Goal: Check status: Check status

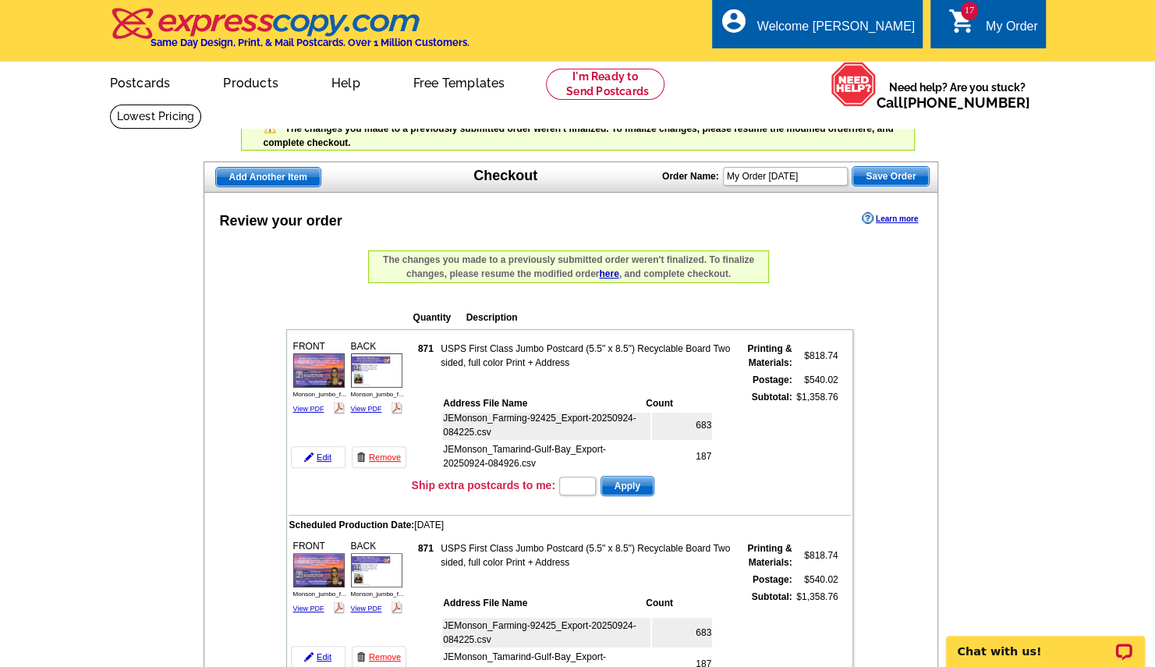
scroll to position [11, 0]
click at [324, 459] on link "Edit" at bounding box center [318, 457] width 55 height 22
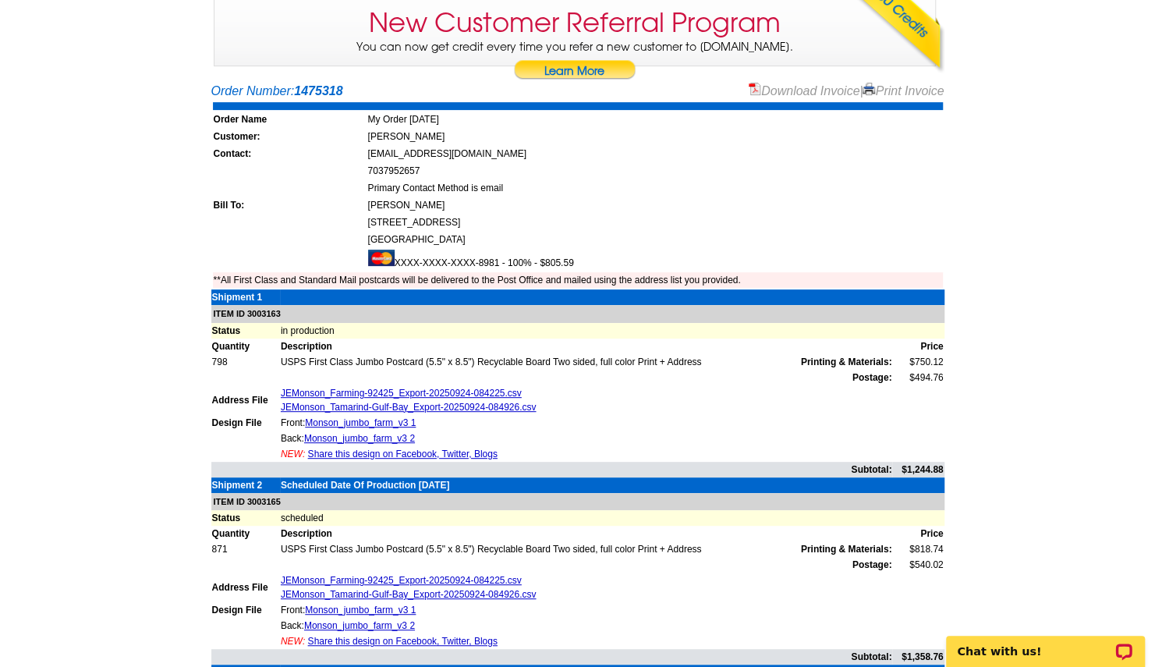
scroll to position [218, 0]
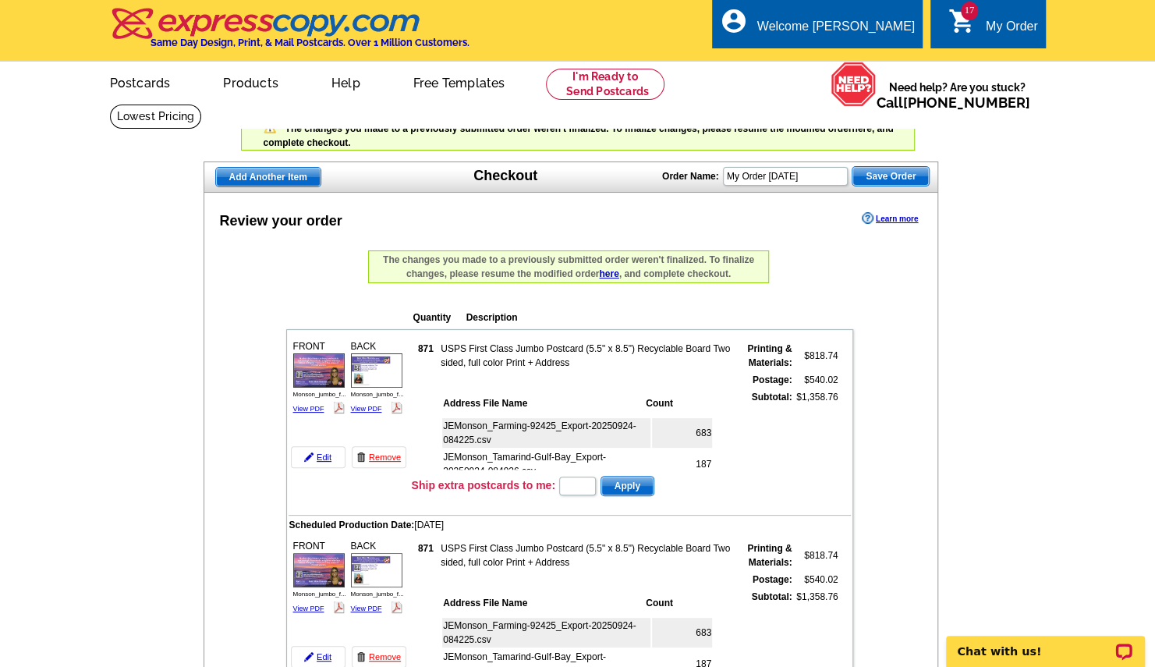
click at [868, 128] on link "here" at bounding box center [862, 128] width 20 height 11
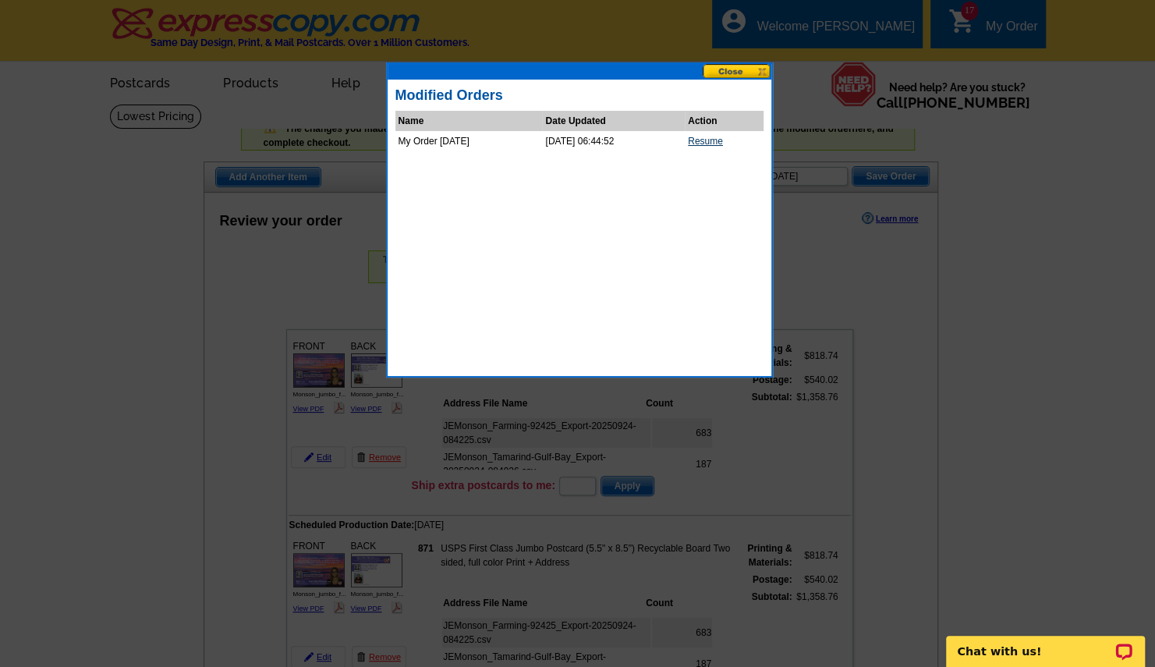
click at [723, 137] on link "Resume" at bounding box center [705, 141] width 35 height 11
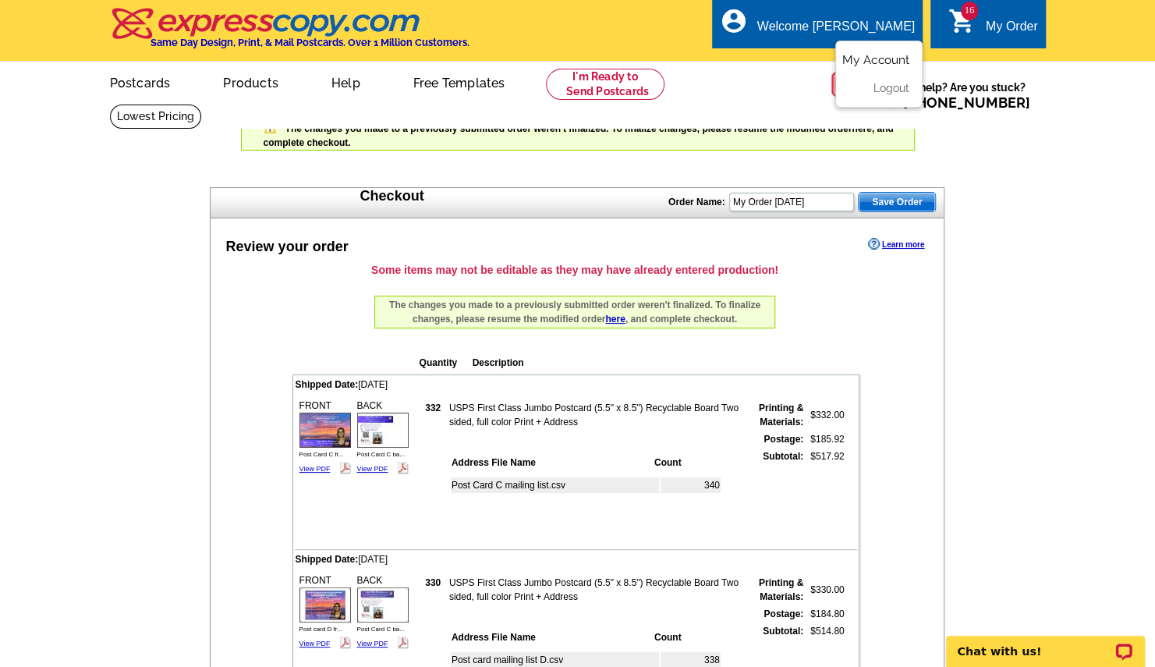
click at [877, 57] on link "My Account" at bounding box center [875, 60] width 67 height 14
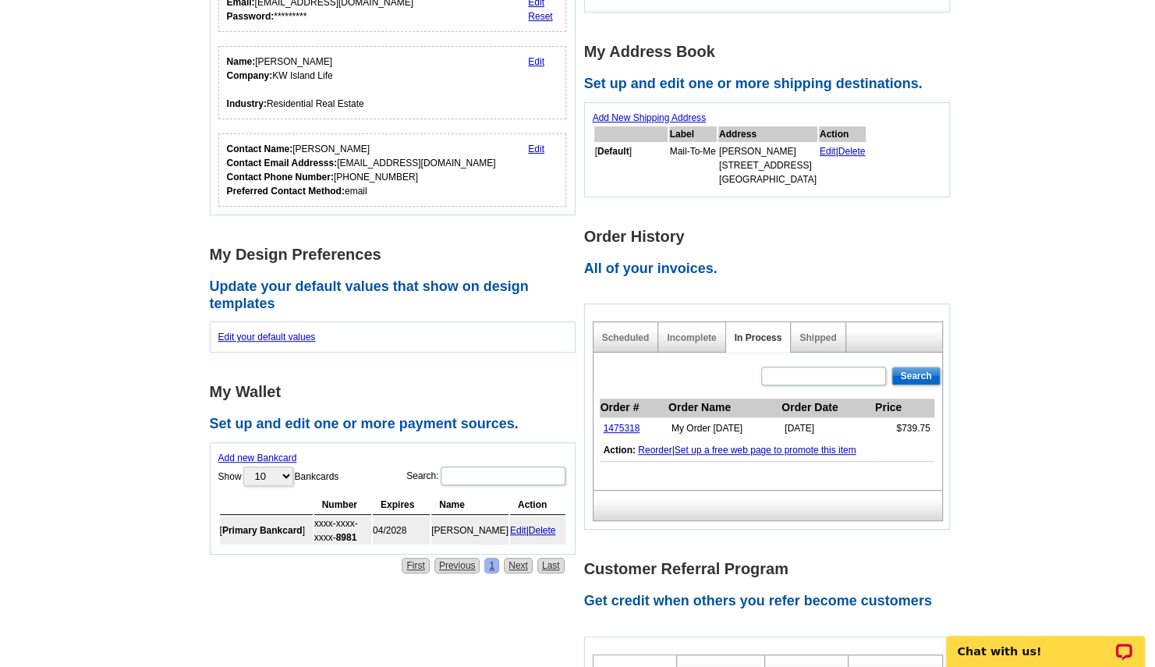
scroll to position [281, 0]
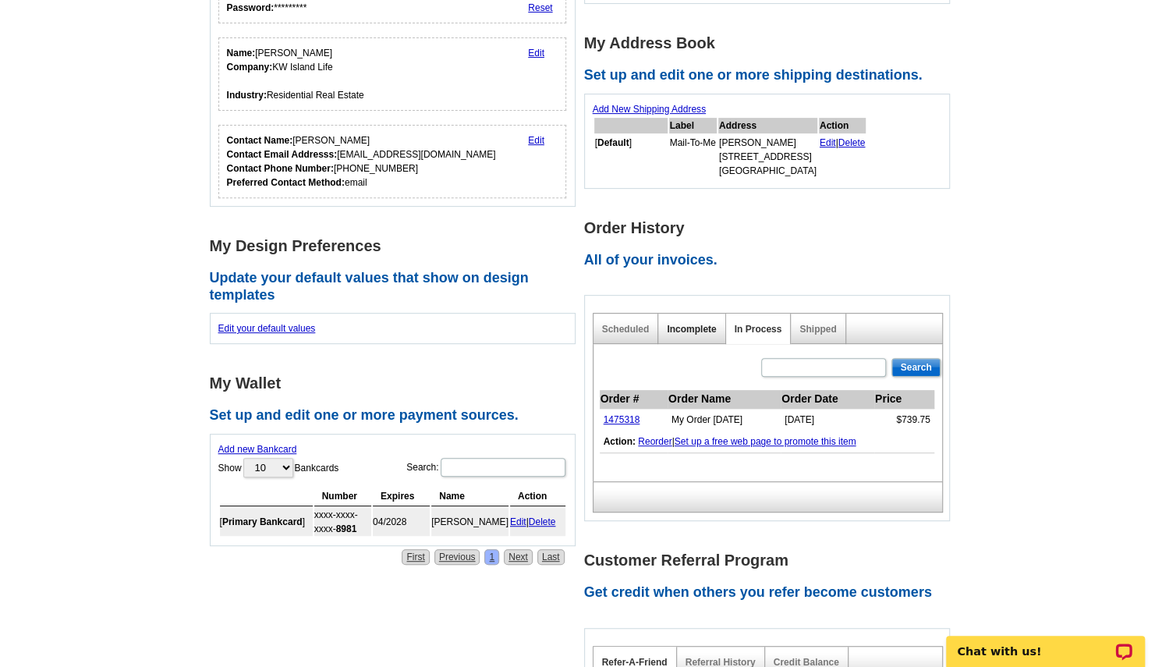
click at [686, 324] on link "Incomplete" at bounding box center [691, 329] width 49 height 11
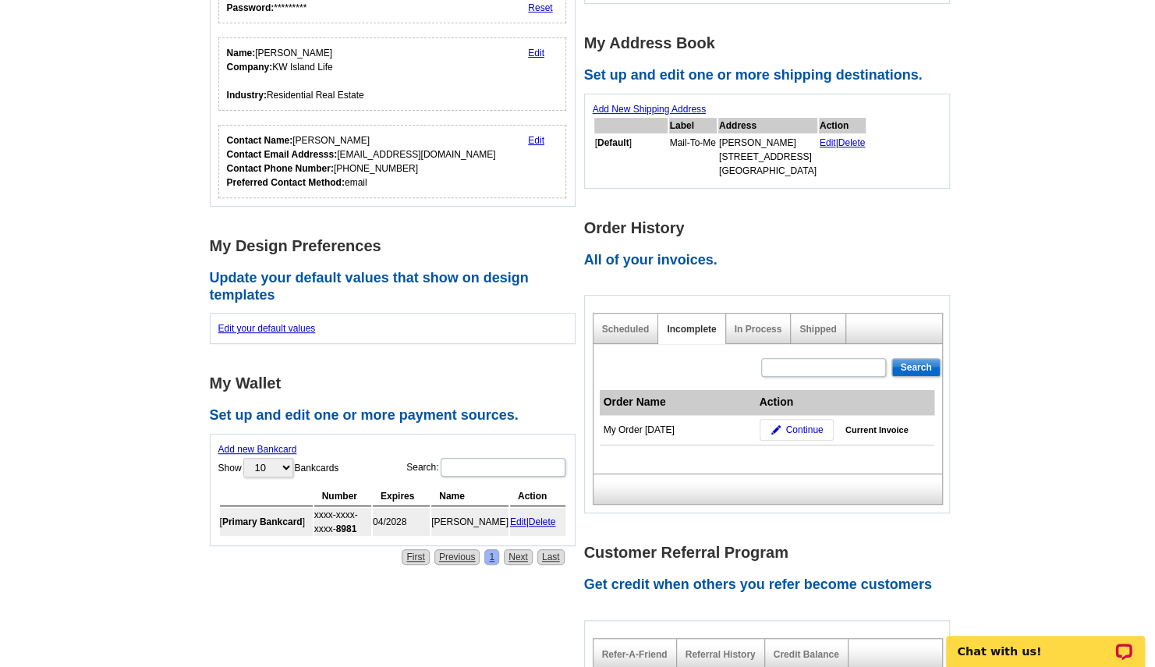
click at [631, 321] on div "Scheduled" at bounding box center [627, 329] width 66 height 30
click at [627, 331] on link "Scheduled" at bounding box center [626, 329] width 48 height 11
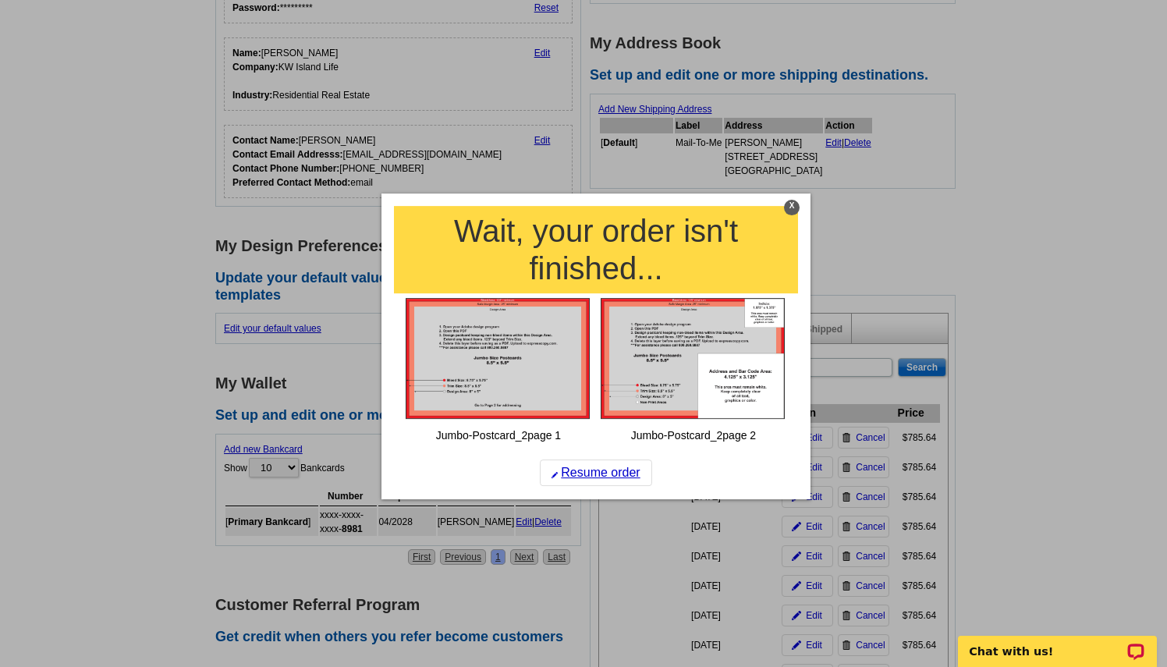
click at [794, 207] on div "X" at bounding box center [792, 208] width 16 height 16
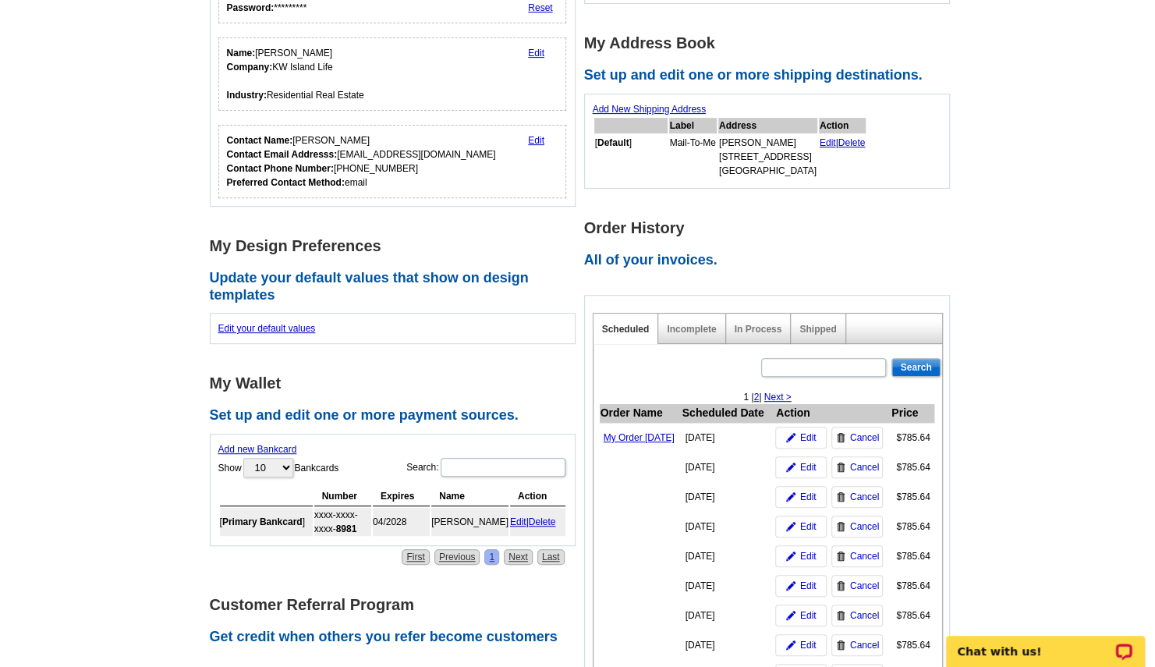
scroll to position [0, 0]
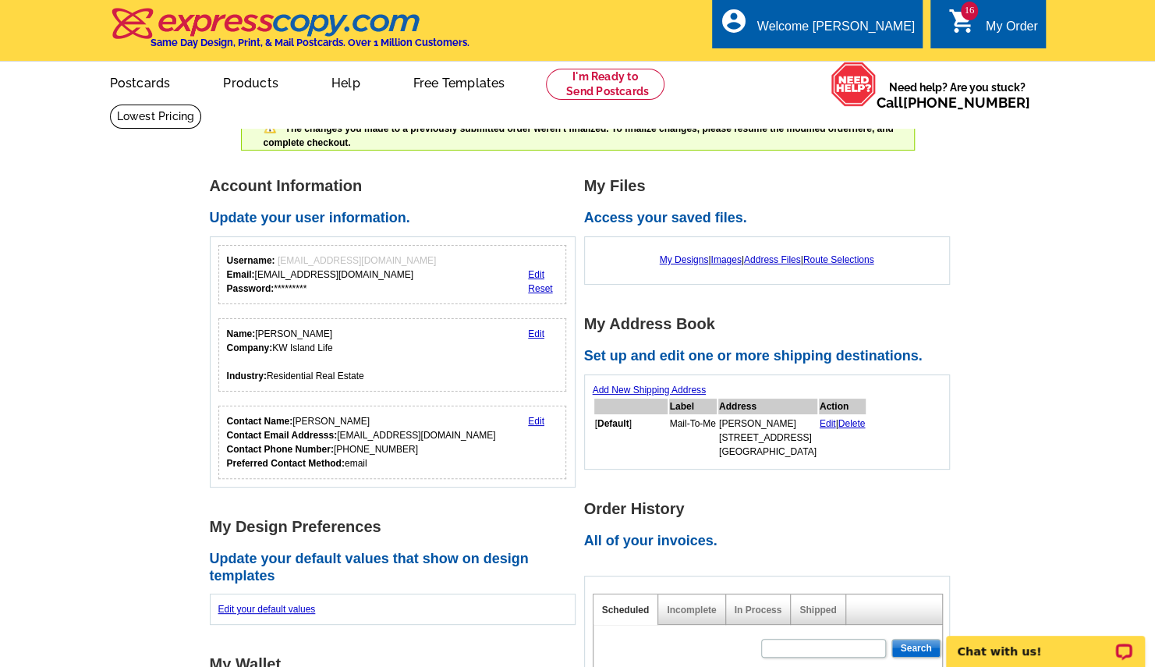
click at [991, 30] on div "My Order" at bounding box center [1012, 31] width 52 height 22
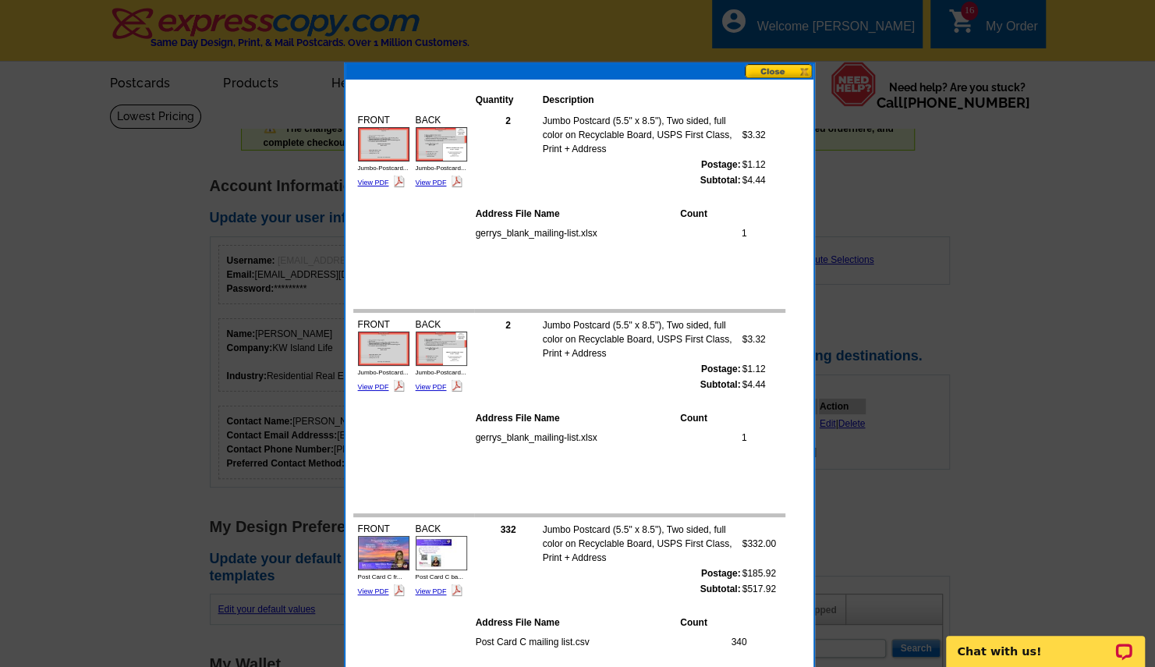
click at [778, 71] on button at bounding box center [779, 71] width 69 height 15
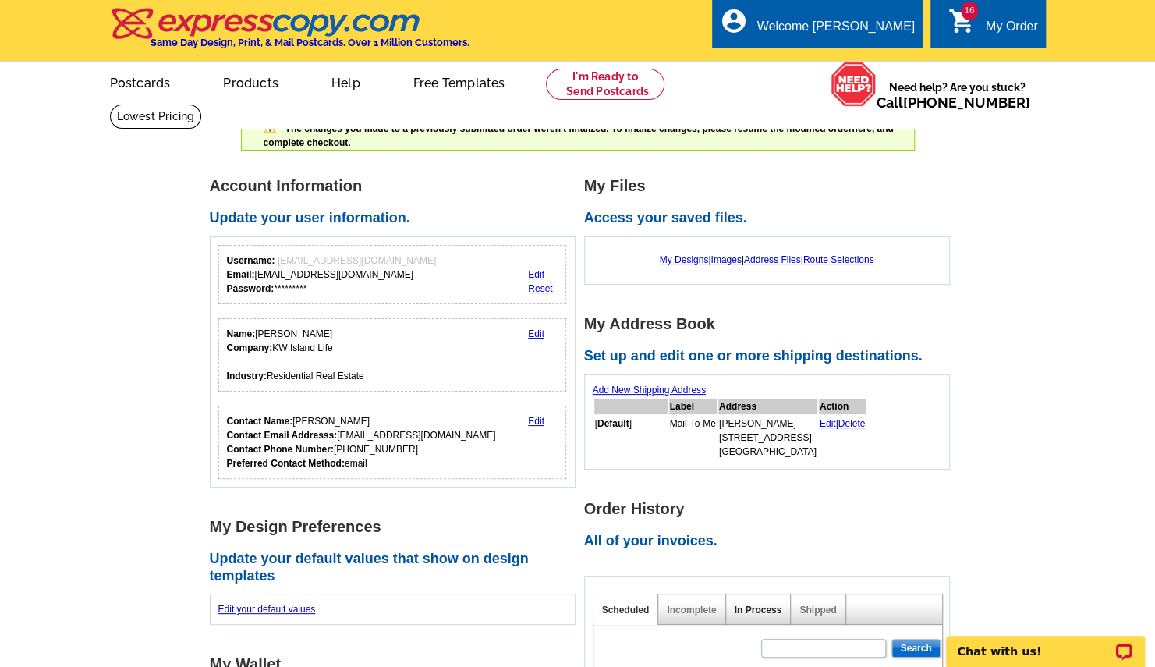
click at [762, 610] on link "In Process" at bounding box center [759, 610] width 48 height 11
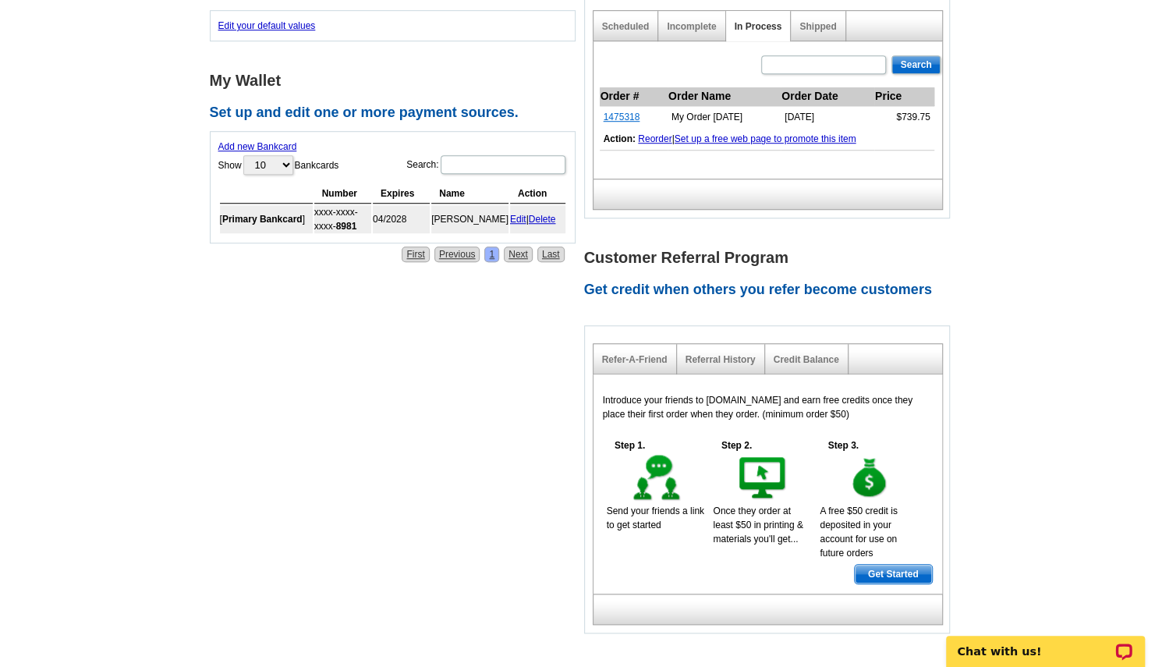
click at [632, 112] on link "1475318" at bounding box center [622, 117] width 37 height 11
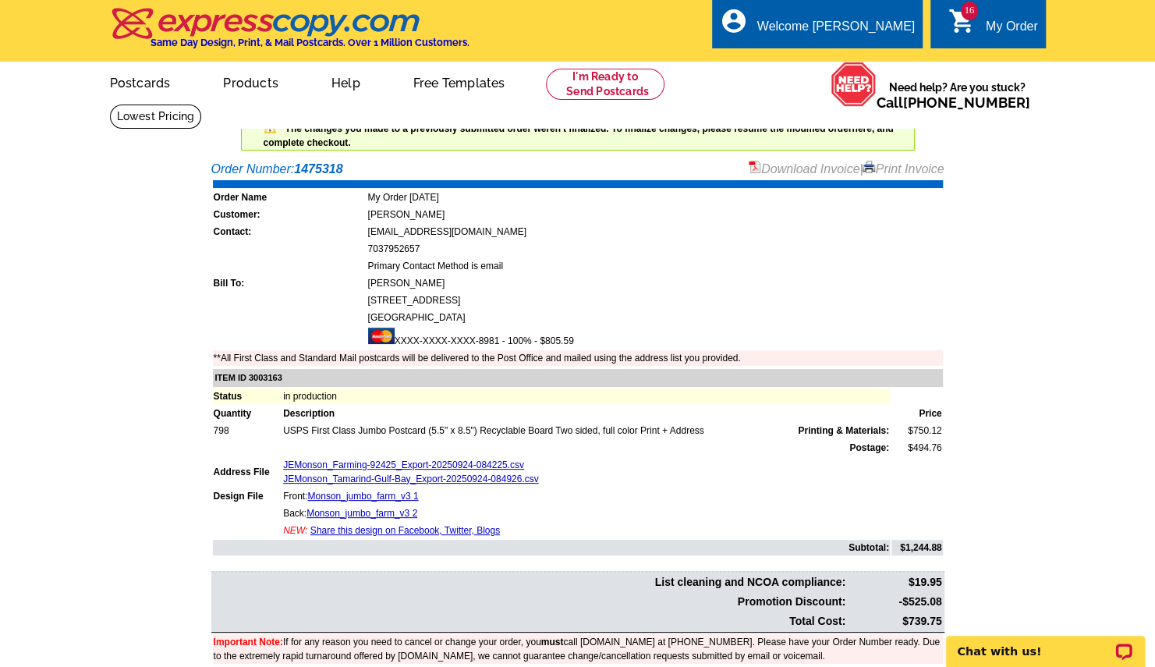
click at [1000, 29] on div "My Order" at bounding box center [1012, 31] width 52 height 22
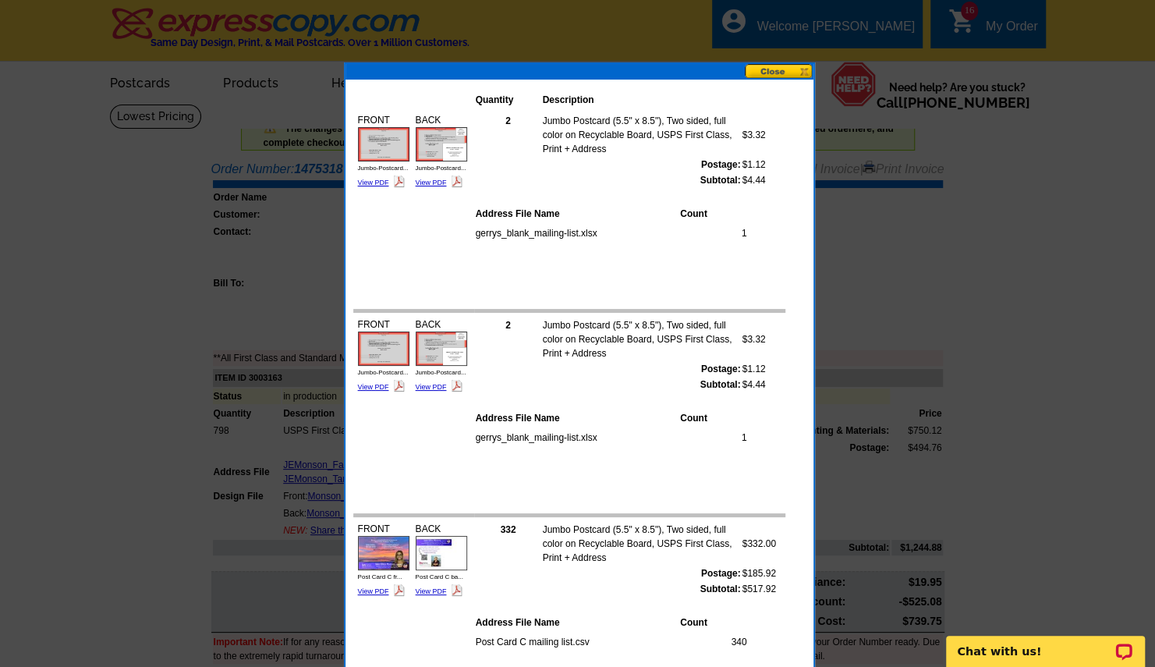
click at [764, 69] on button at bounding box center [779, 71] width 69 height 15
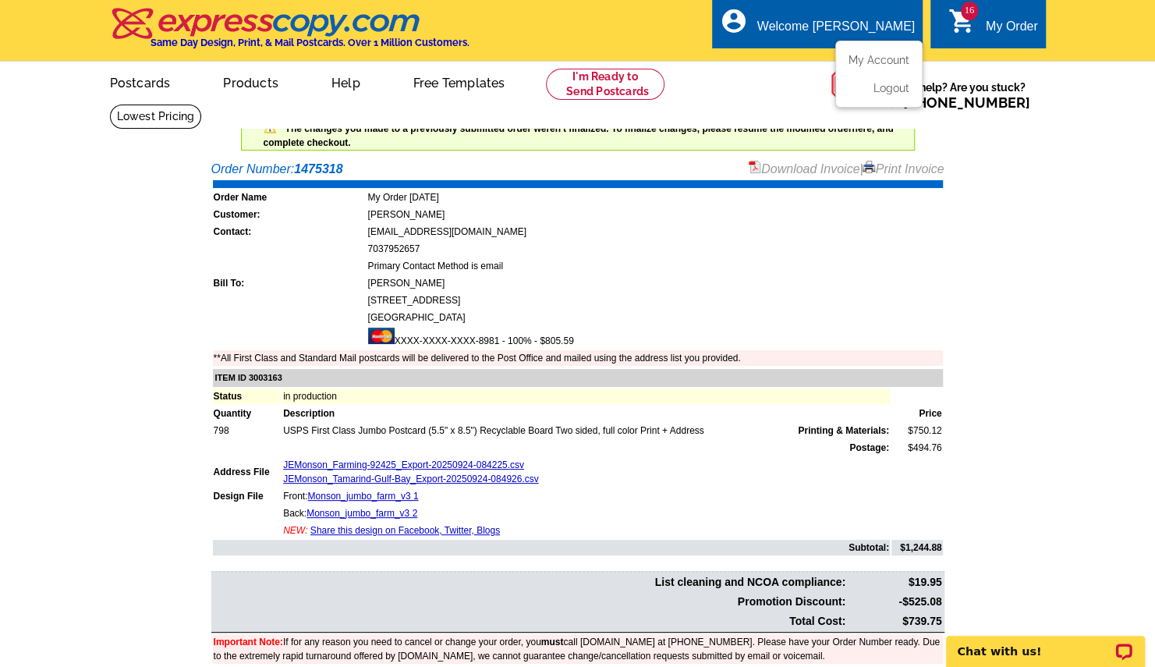
click at [828, 30] on div "Welcome [PERSON_NAME]" at bounding box center [836, 31] width 158 height 22
click at [875, 55] on ul "My Account Logout" at bounding box center [878, 74] width 87 height 67
click at [881, 62] on link "My Account" at bounding box center [875, 60] width 67 height 14
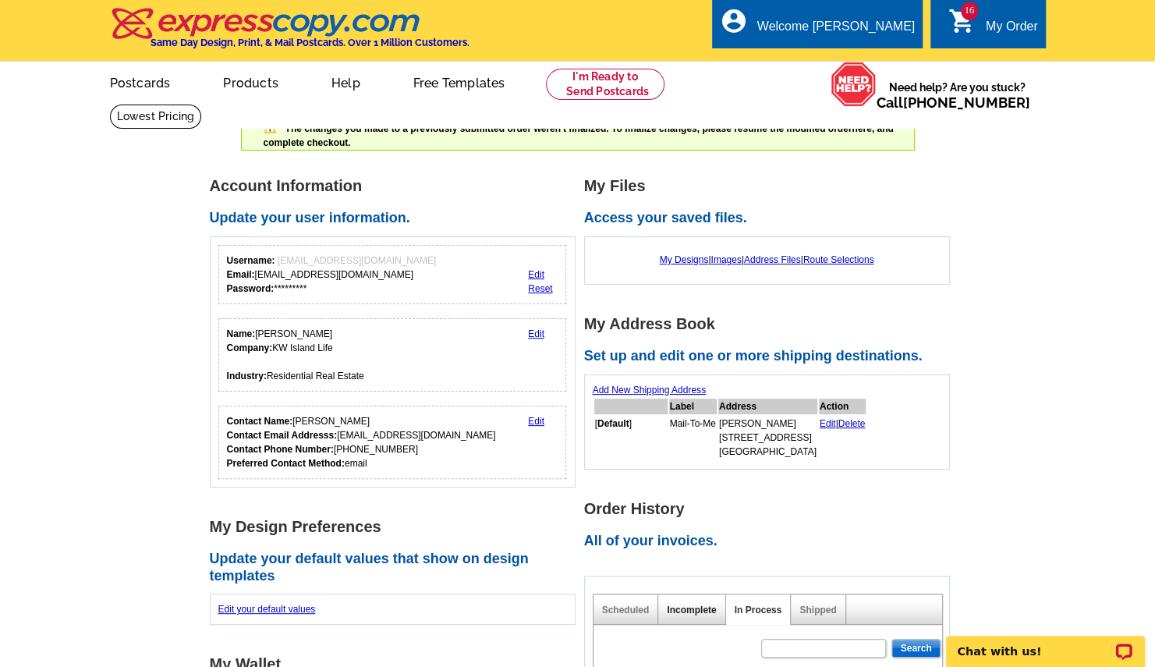
click at [691, 608] on link "Incomplete" at bounding box center [691, 610] width 49 height 11
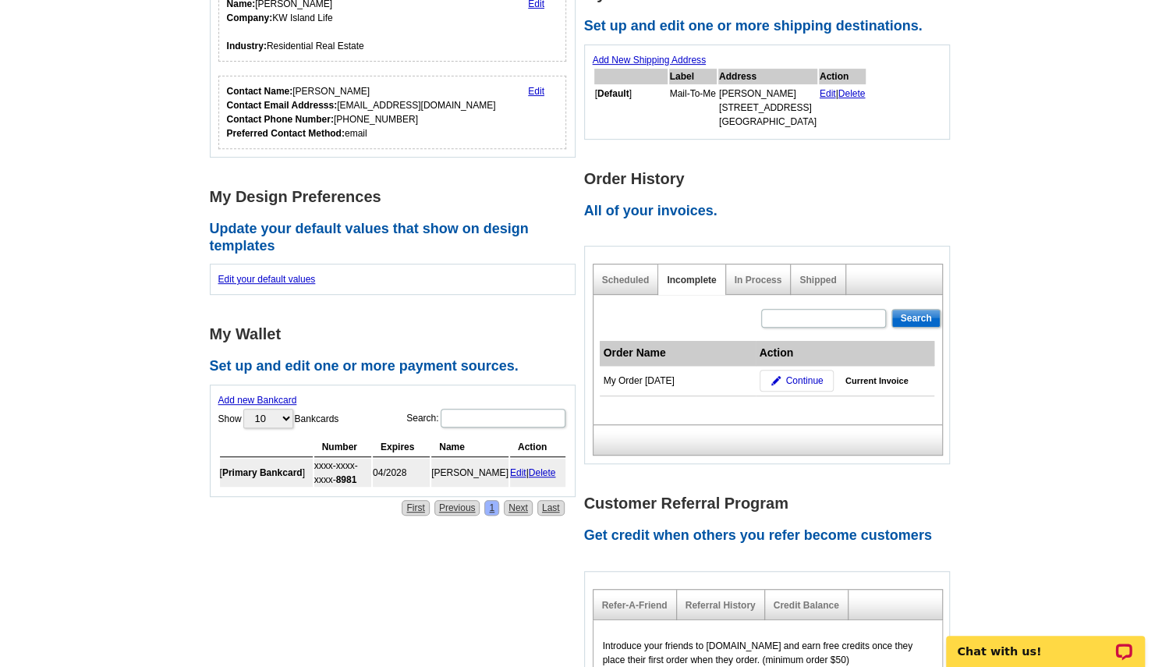
scroll to position [343, 0]
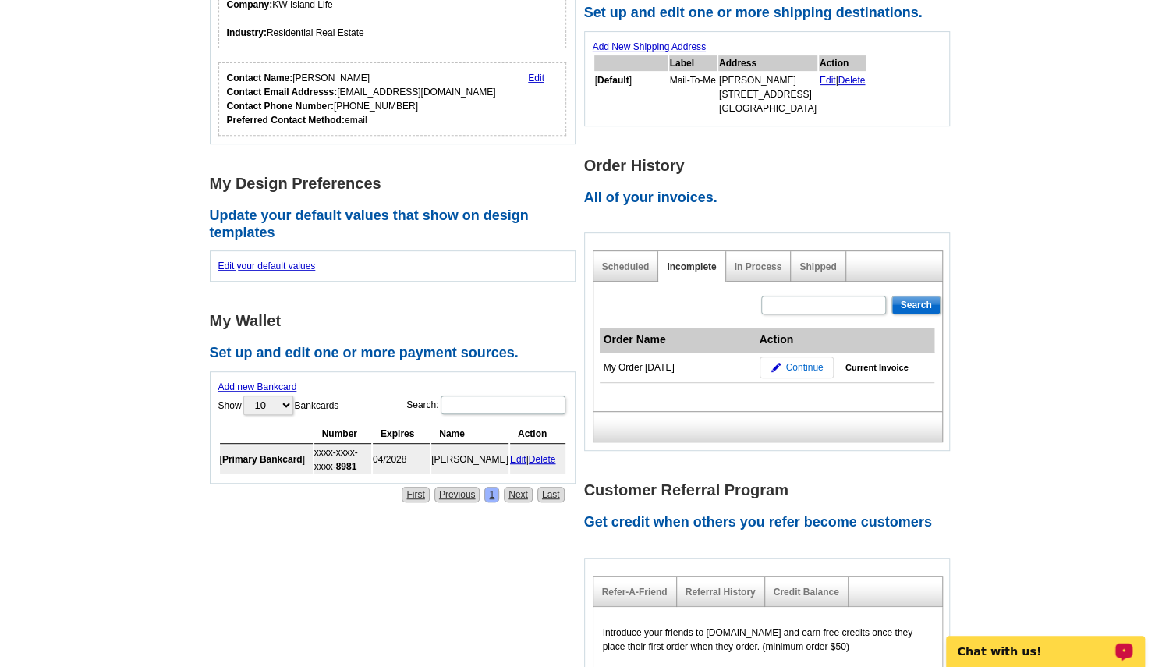
click at [802, 362] on span "Continue" at bounding box center [803, 367] width 37 height 14
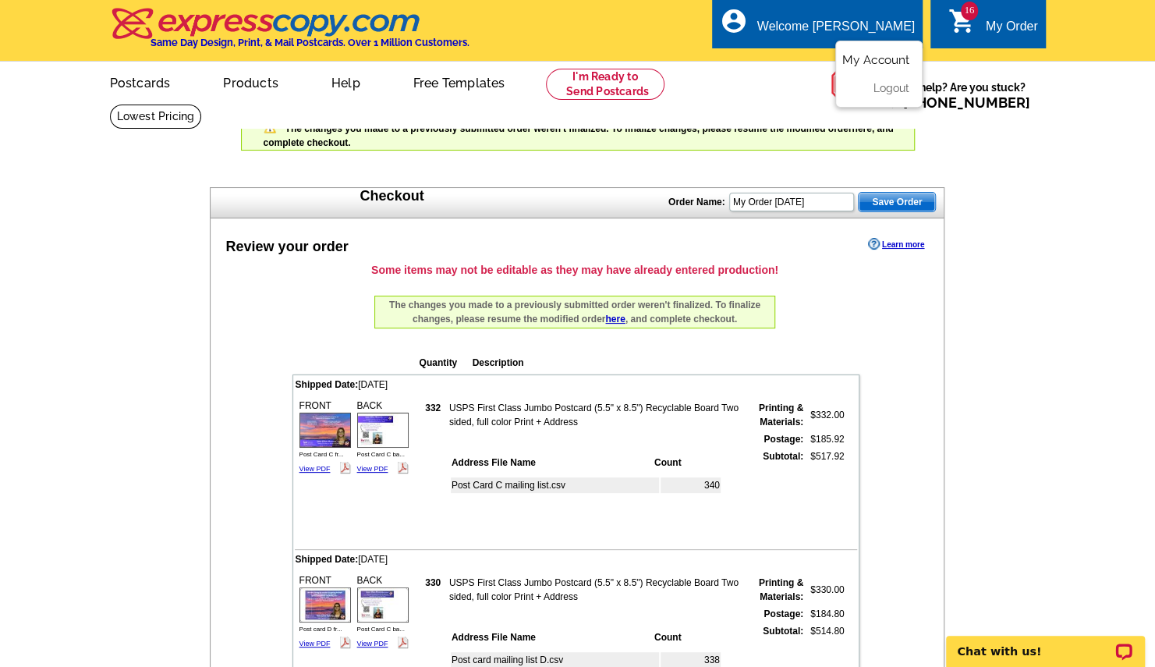
click at [881, 63] on link "My Account" at bounding box center [875, 60] width 67 height 14
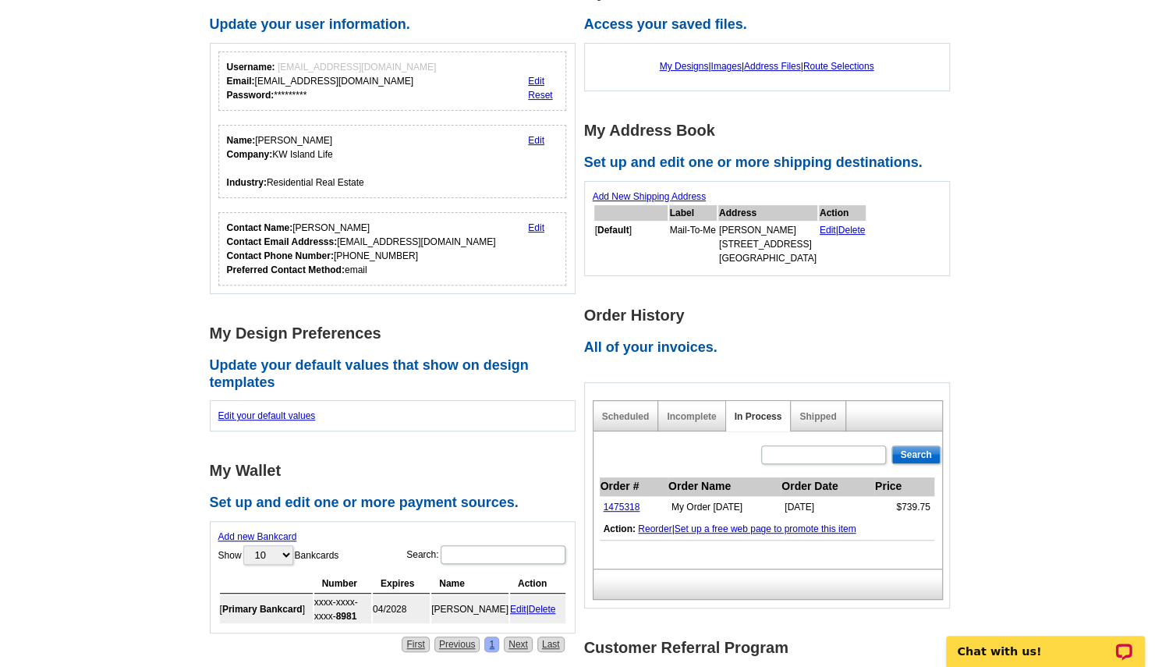
scroll to position [218, 0]
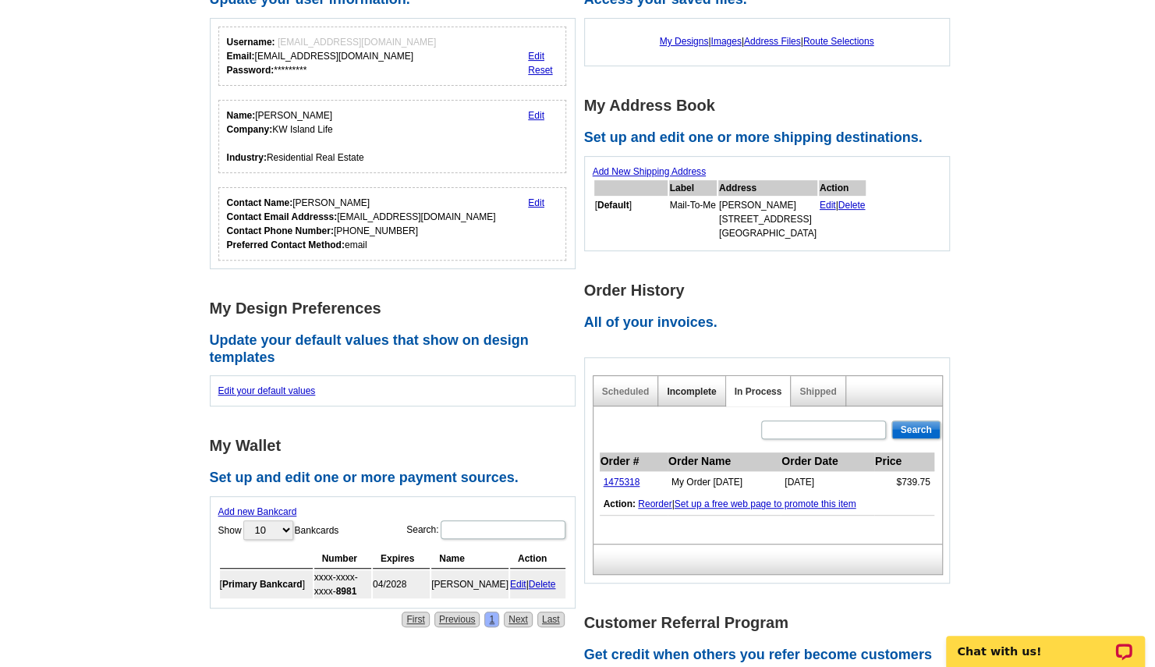
click at [683, 393] on link "Incomplete" at bounding box center [691, 391] width 49 height 11
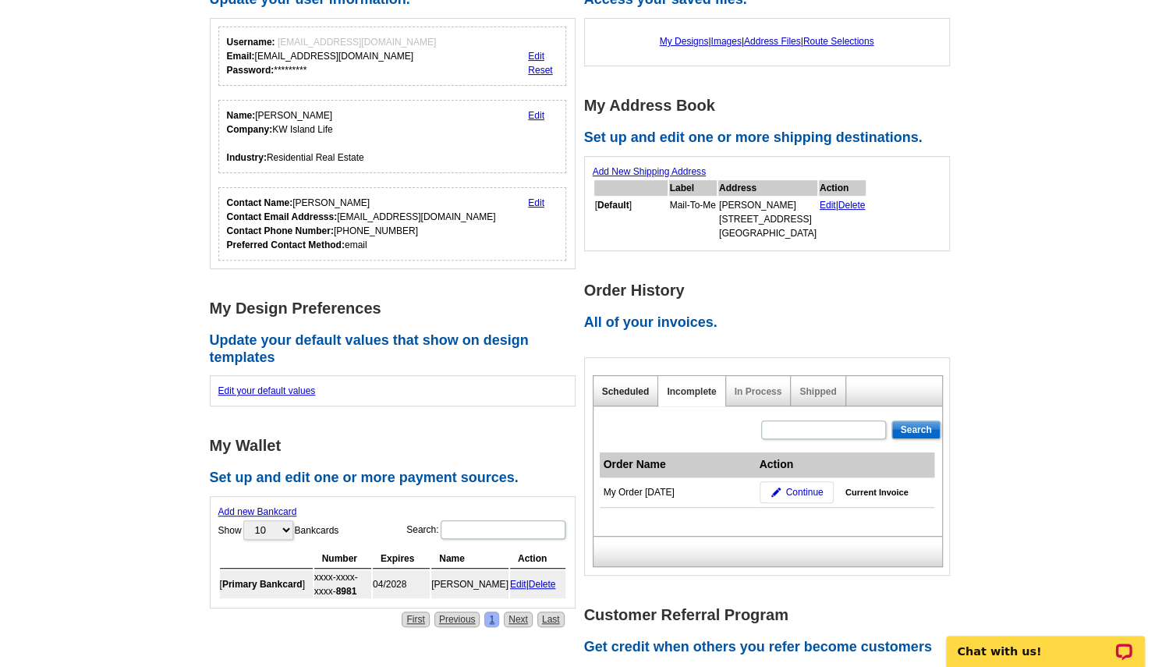
click at [631, 393] on link "Scheduled" at bounding box center [626, 391] width 48 height 11
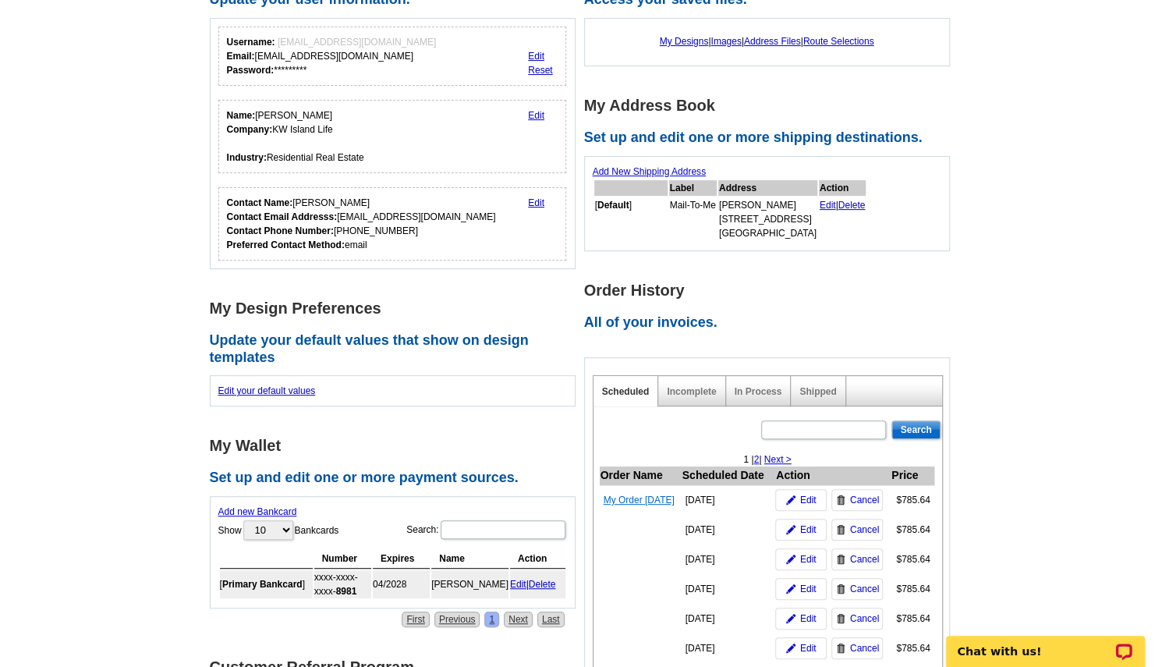
click at [644, 505] on link "My Order [DATE]" at bounding box center [639, 500] width 71 height 11
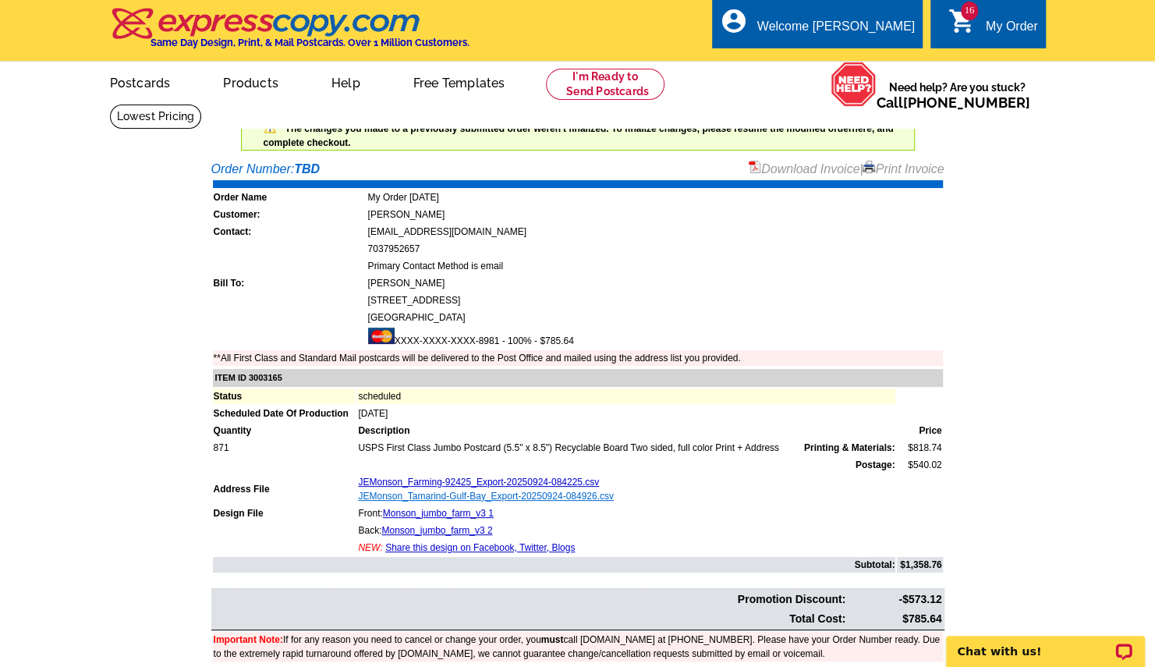
click at [474, 492] on link "JEMonson_Tamarind-Gulf-Bay_Export-20250924-084926.csv" at bounding box center [486, 496] width 256 height 11
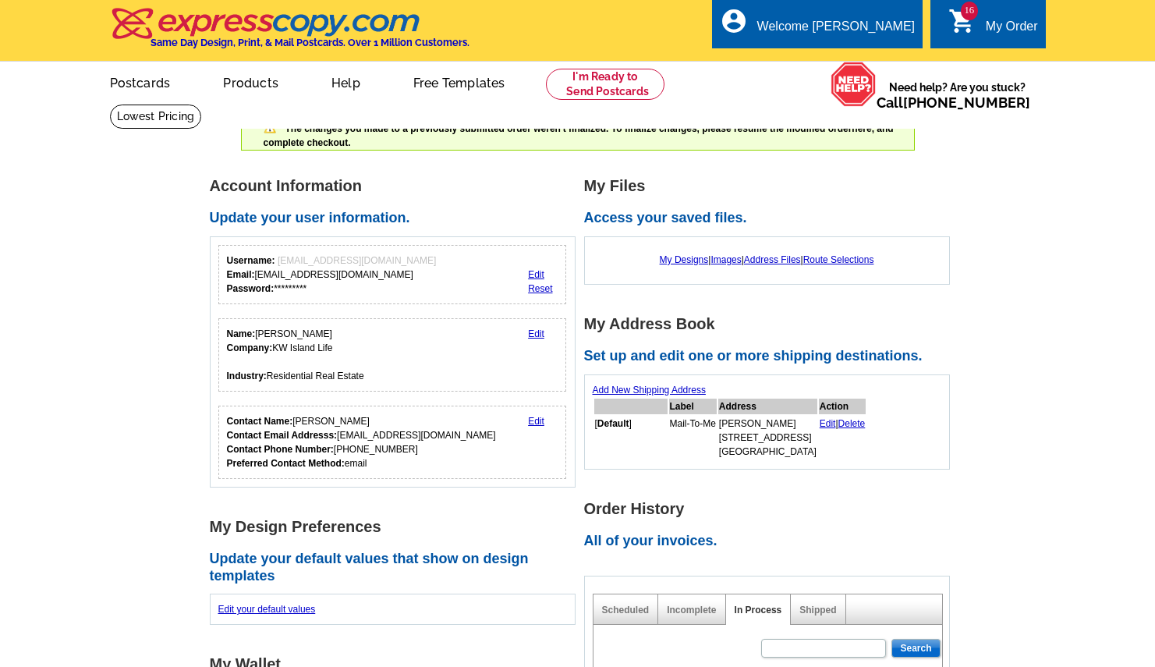
scroll to position [218, 0]
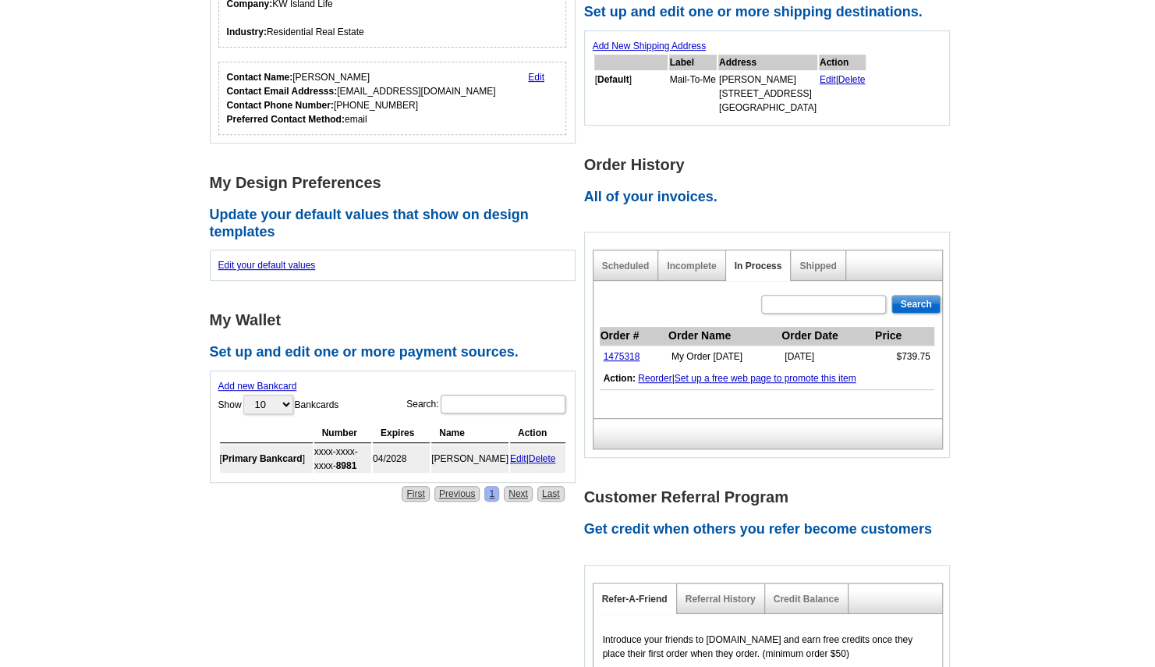
scroll to position [343, 0]
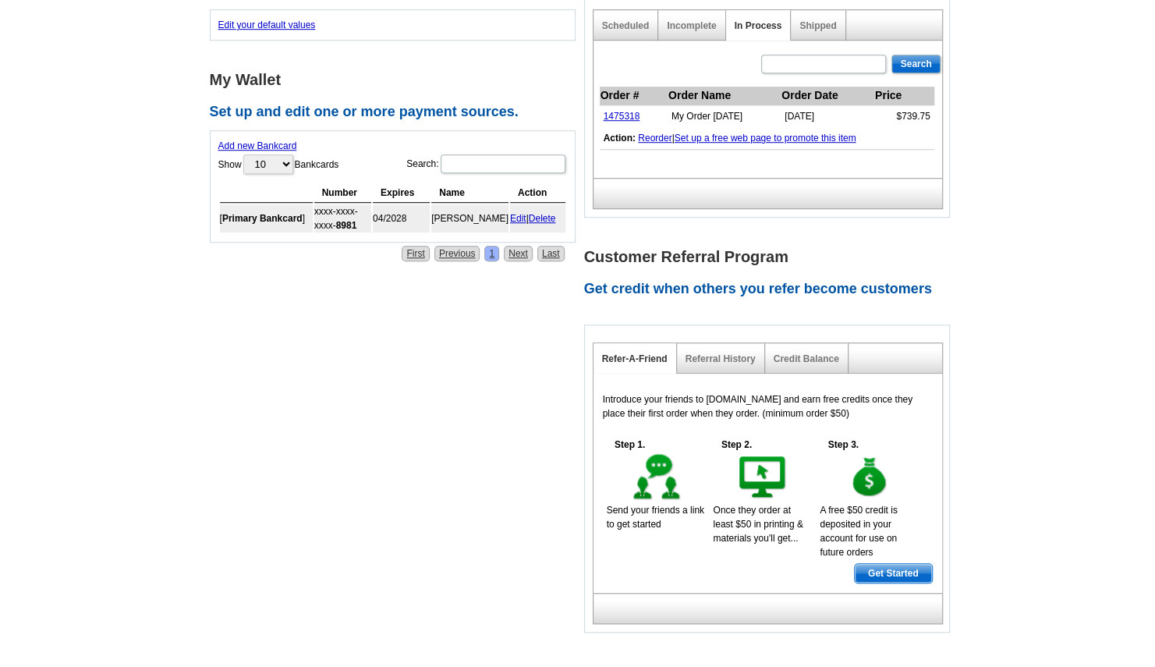
scroll to position [583, 0]
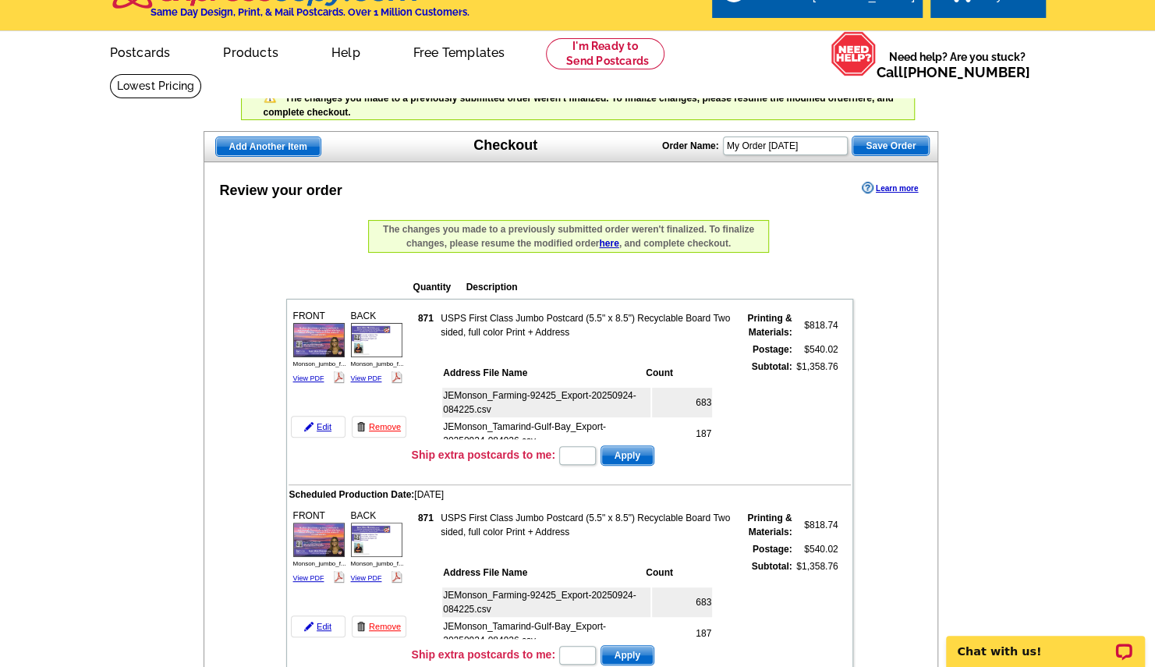
scroll to position [31, 0]
